Goal: Information Seeking & Learning: Learn about a topic

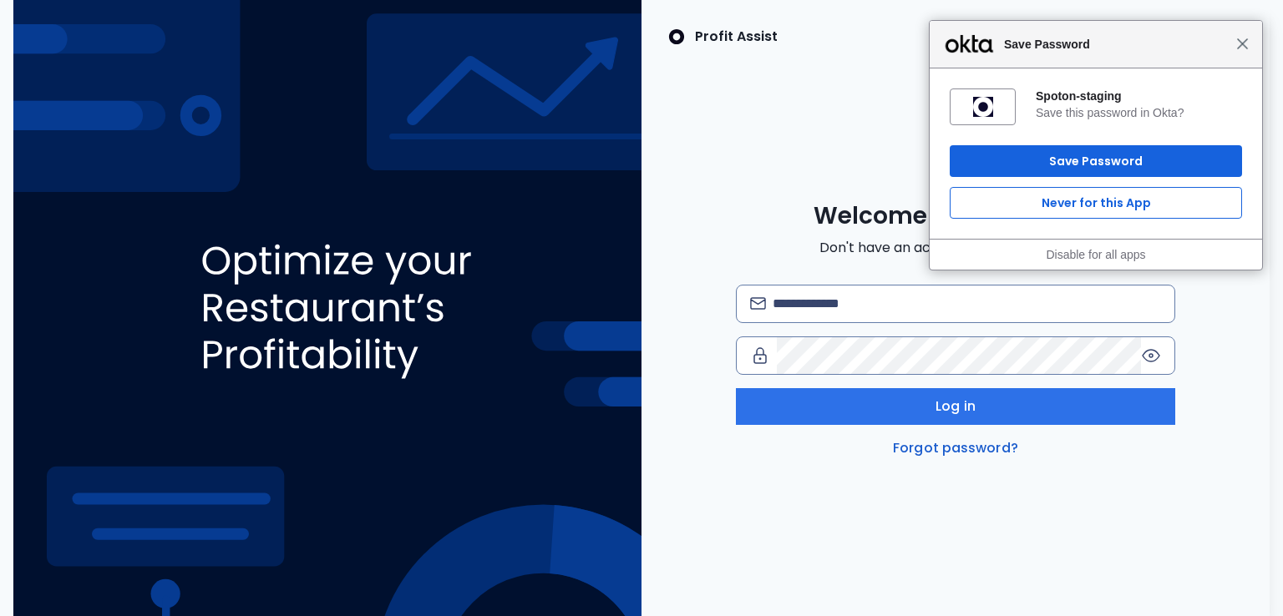
click at [1242, 41] on span "Close" at bounding box center [1242, 44] width 13 height 13
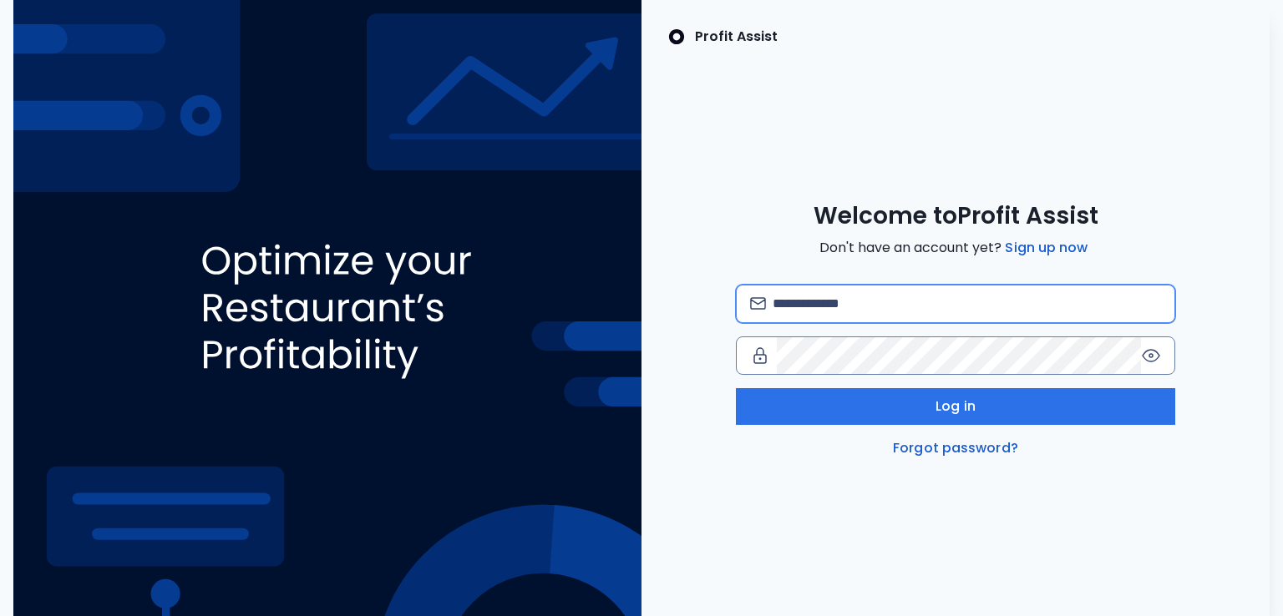
click at [829, 308] on input "email" at bounding box center [966, 304] width 389 height 37
type input "**********"
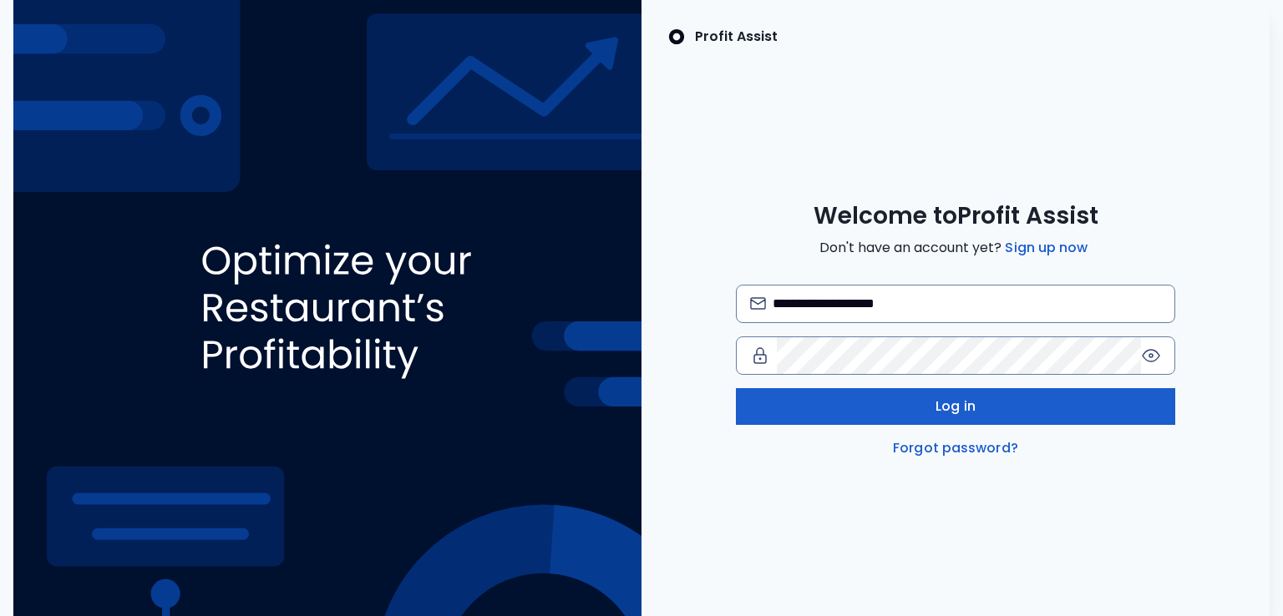
click at [923, 405] on button "Log in" at bounding box center [956, 406] width 440 height 37
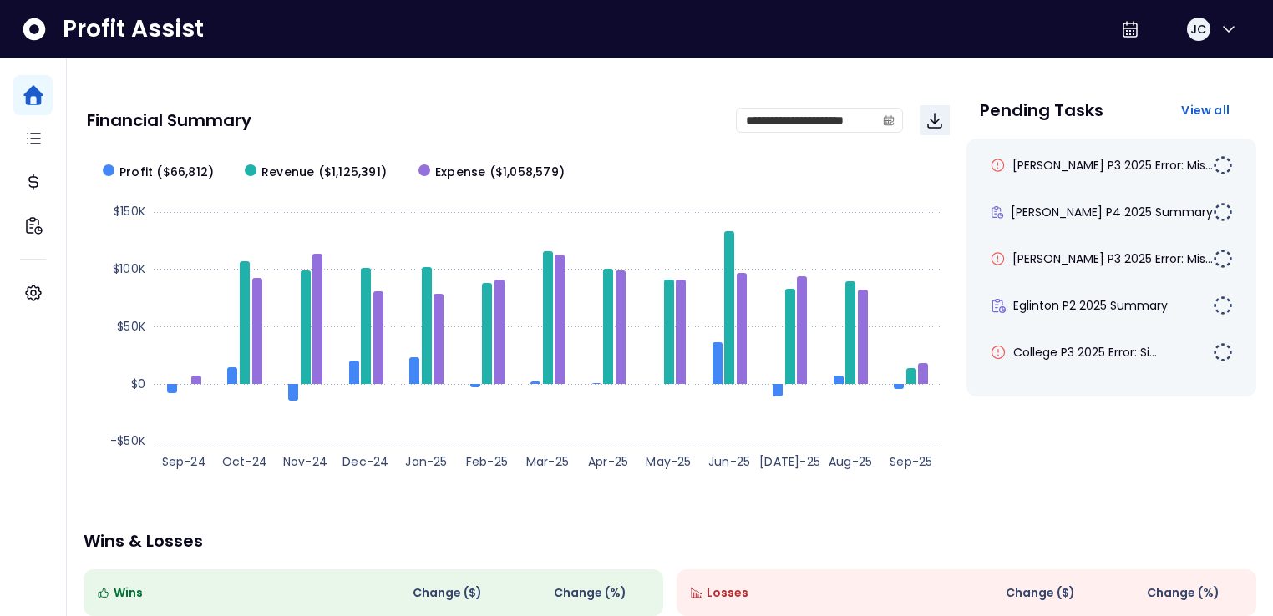
scroll to position [79, 0]
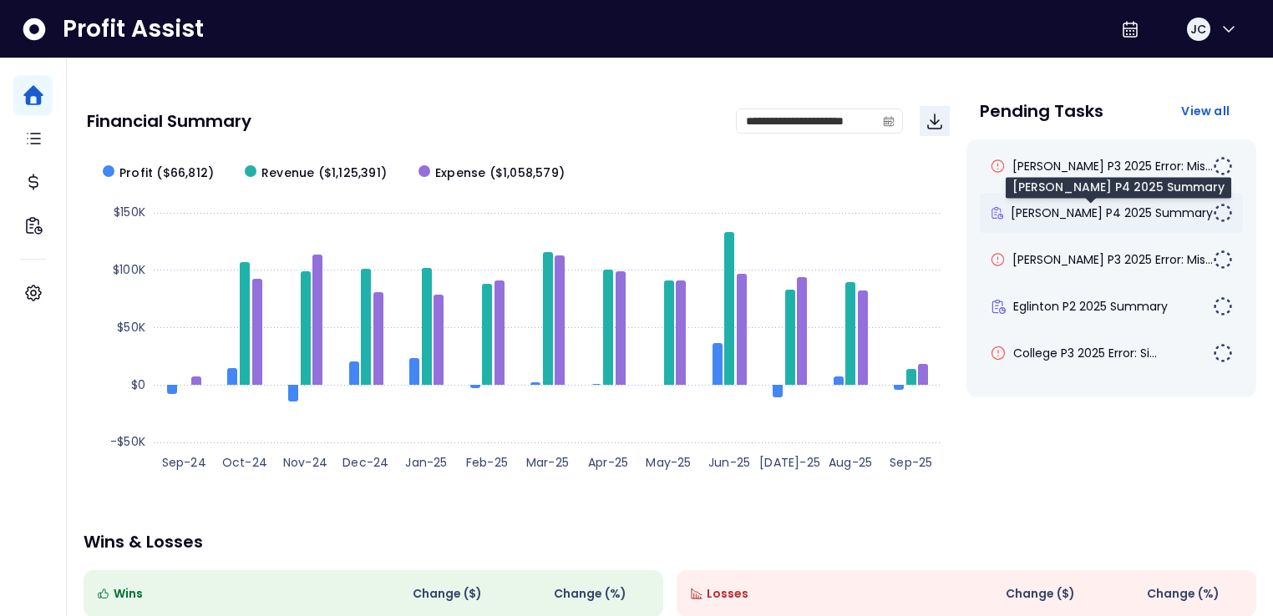
click at [1075, 214] on span "[PERSON_NAME] P4 2025 Summary" at bounding box center [1111, 213] width 202 height 17
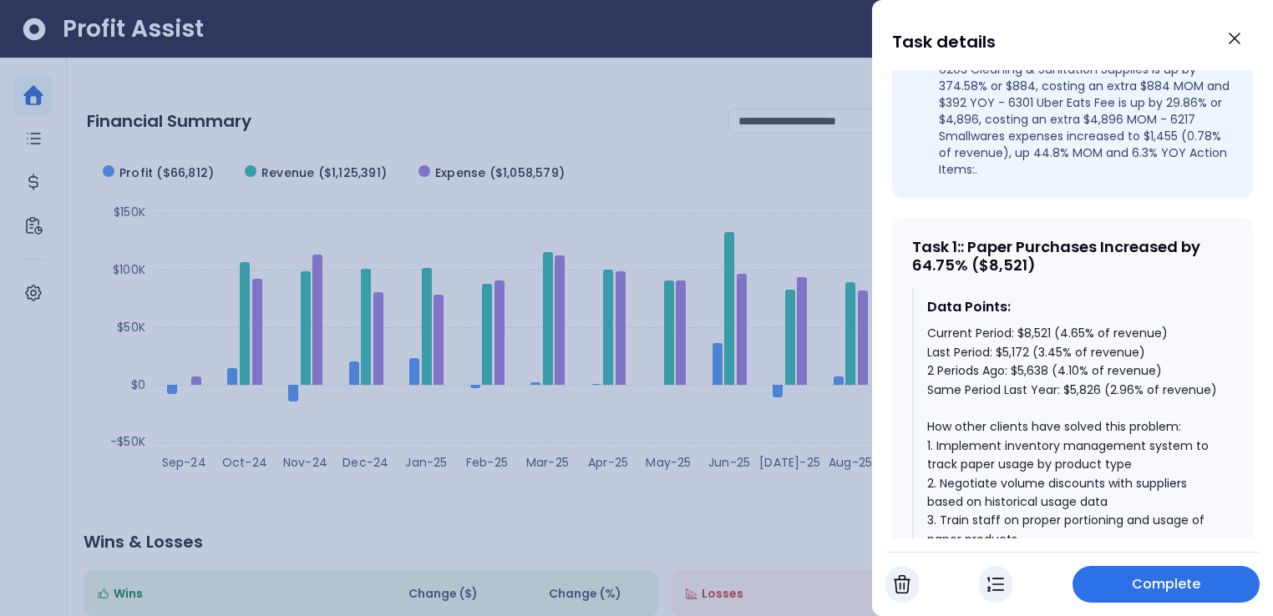
scroll to position [645, 0]
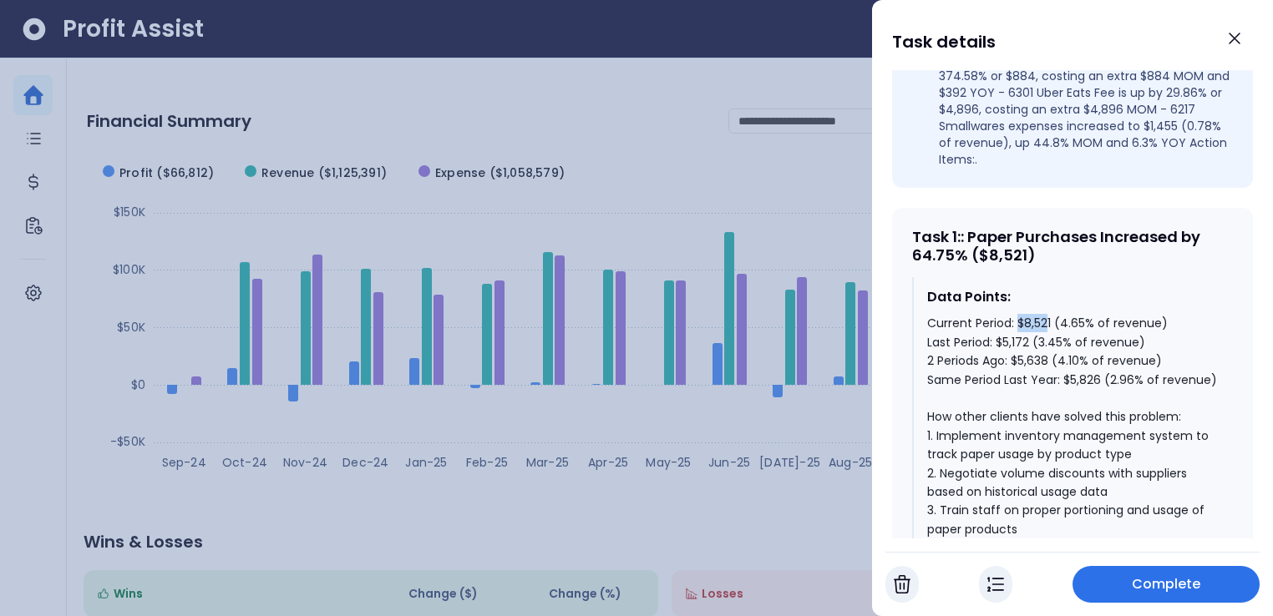
drag, startPoint x: 1017, startPoint y: 294, endPoint x: 1048, endPoint y: 297, distance: 31.1
click at [1048, 314] on div "Current Period: $8,521 (4.65% of revenue) Last Period: $5,172 (3.45% of revenue…" at bounding box center [1073, 510] width 292 height 393
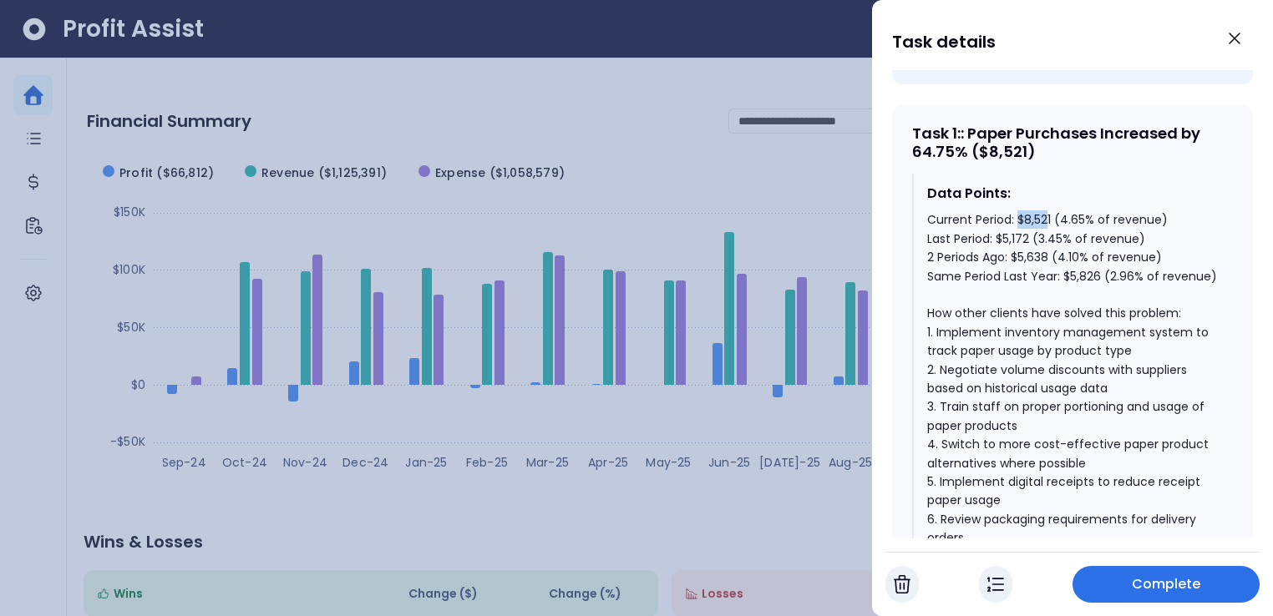
scroll to position [768, 0]
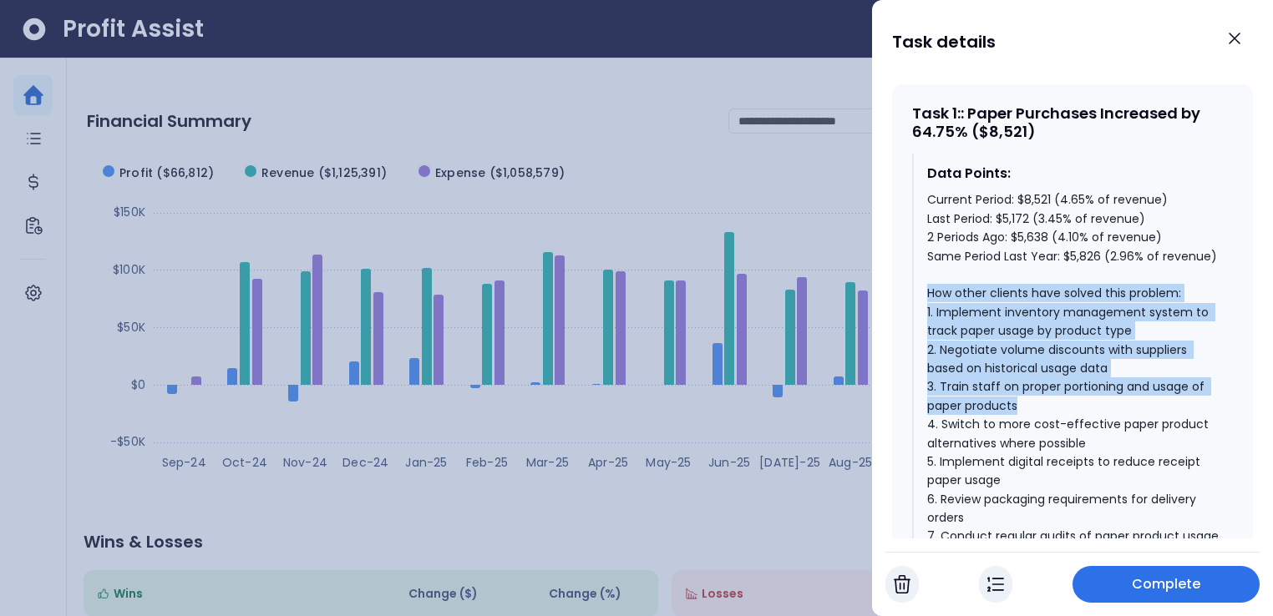
drag, startPoint x: 930, startPoint y: 284, endPoint x: 1031, endPoint y: 388, distance: 144.7
click at [1031, 388] on div "Current Period: $8,521 (4.65% of revenue) Last Period: $5,172 (3.45% of revenue…" at bounding box center [1073, 386] width 292 height 393
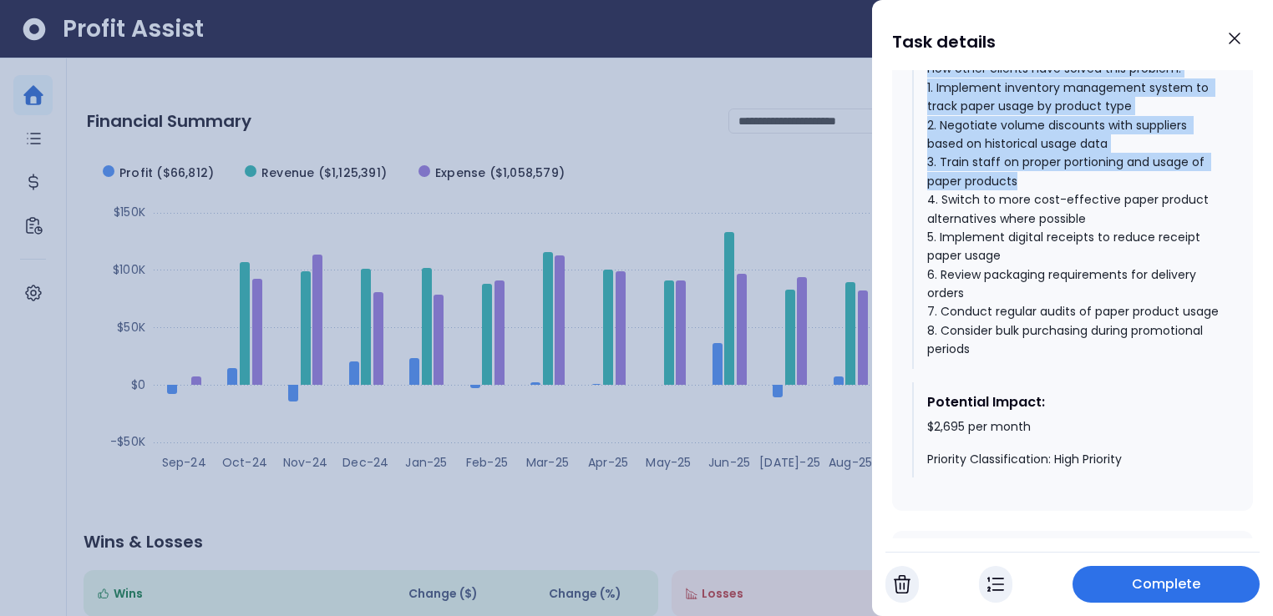
scroll to position [1063, 0]
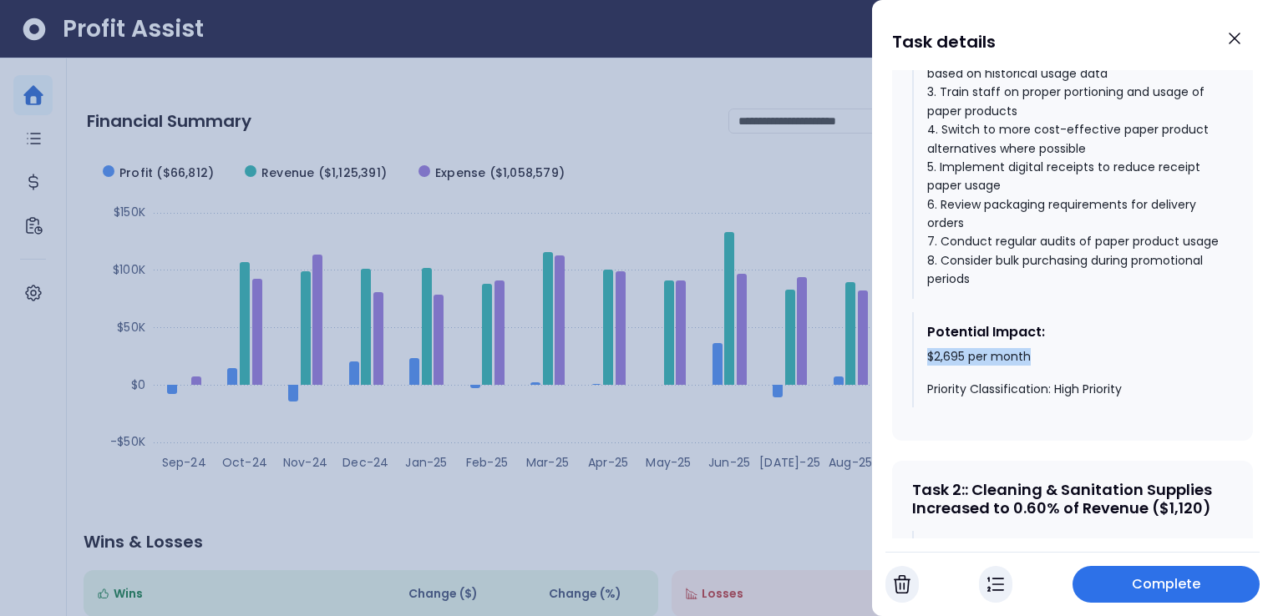
drag, startPoint x: 926, startPoint y: 364, endPoint x: 1040, endPoint y: 370, distance: 113.7
click at [1042, 365] on div "$2,695 per month Priority Classification: High Priority" at bounding box center [1073, 373] width 292 height 49
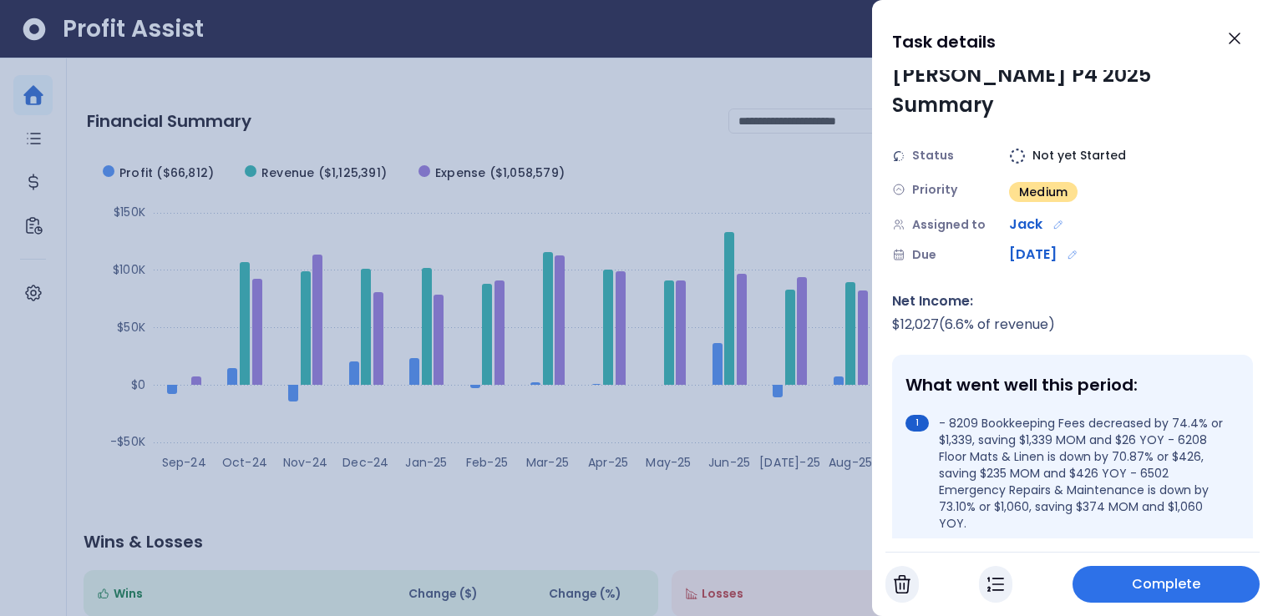
scroll to position [0, 0]
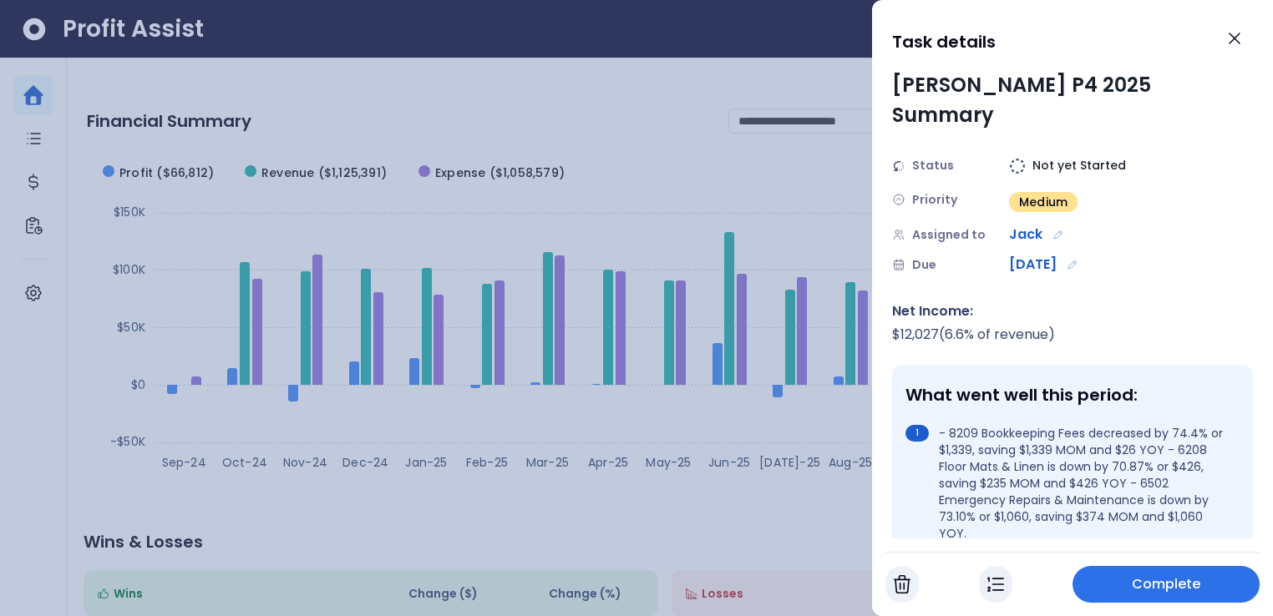
click at [690, 180] on div at bounding box center [636, 308] width 1273 height 616
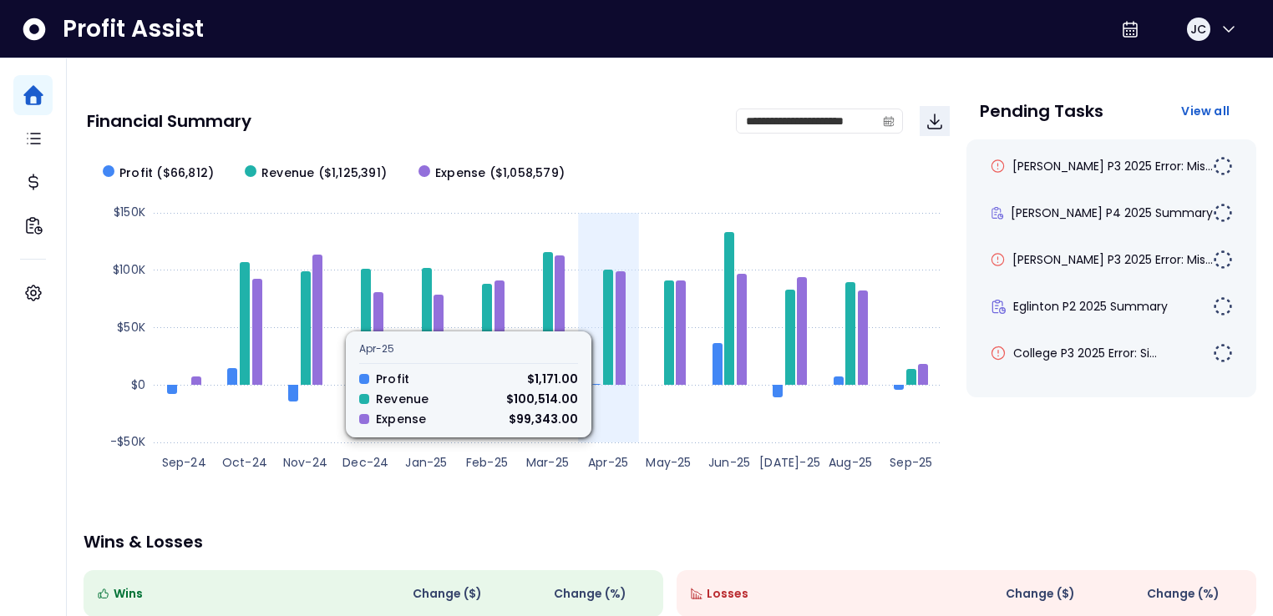
scroll to position [329, 0]
